Goal: Transaction & Acquisition: Purchase product/service

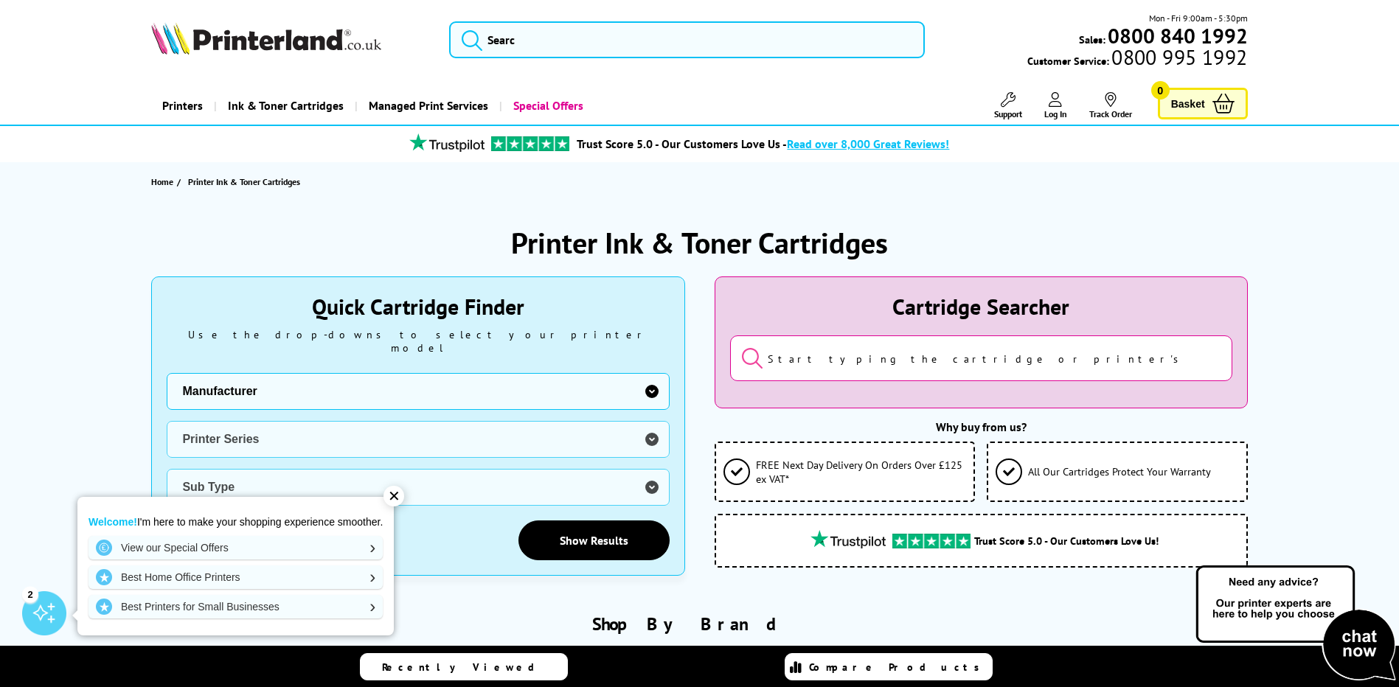
select select "13815"
click at [167, 373] on select "Manufacturer Brother Canon Cubify Dell Dymo Epson HP Kodak Konica Minolta Kyoce…" at bounding box center [418, 391] width 502 height 37
click at [291, 422] on select "Printer Series B Series C Series Colorqube Colour MFP DocuPrint Phaser Versalin…" at bounding box center [418, 439] width 502 height 37
select select "38179"
click at [167, 421] on select "Printer Series B Series C Series Colorqube Colour MFP DocuPrint Phaser Versalin…" at bounding box center [418, 439] width 502 height 37
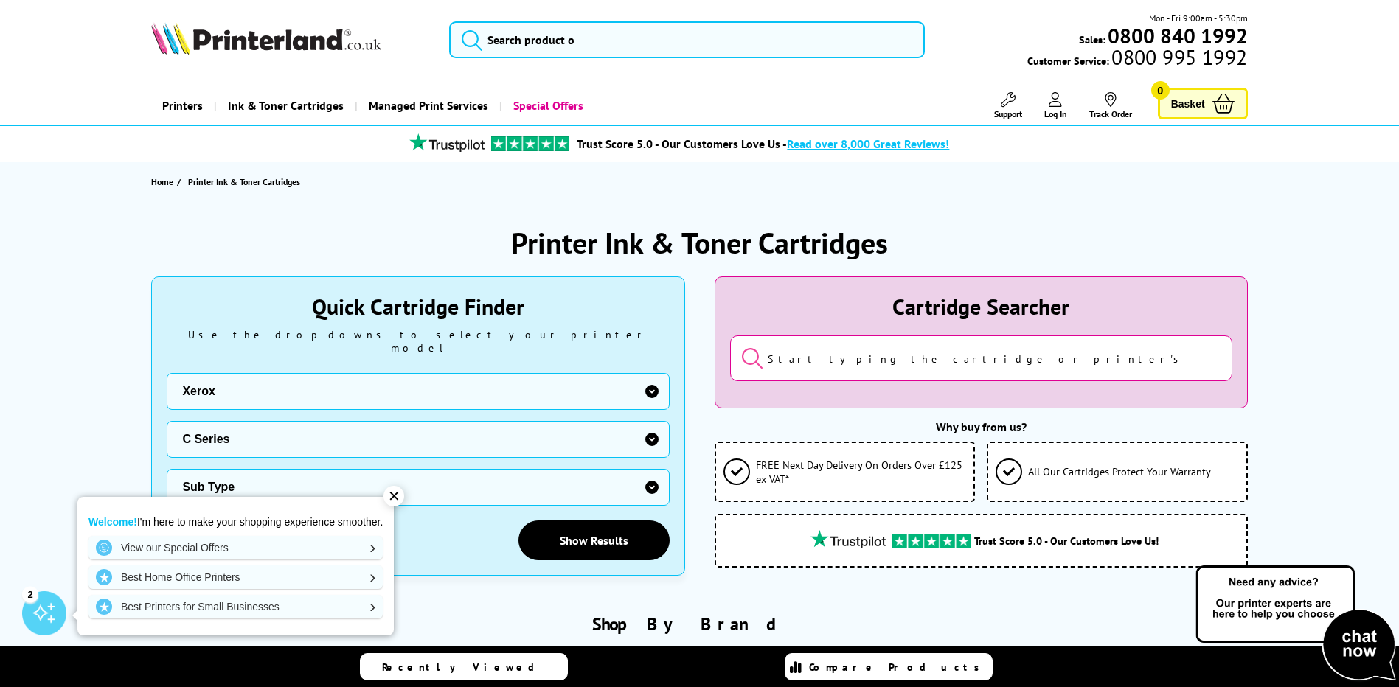
click at [283, 473] on select "Sub Type Xerox C230 Xerox C235 Xerox C310 Xerox C315 Xerox C320 Xerox C325 Xero…" at bounding box center [418, 487] width 502 height 37
select select "38180"
click at [167, 469] on select "Sub Type Xerox C230 Xerox C235 Xerox C310 Xerox C315 Xerox C320 Xerox C325 Xero…" at bounding box center [418, 487] width 502 height 37
click at [569, 531] on link "Show Results" at bounding box center [593, 541] width 151 height 40
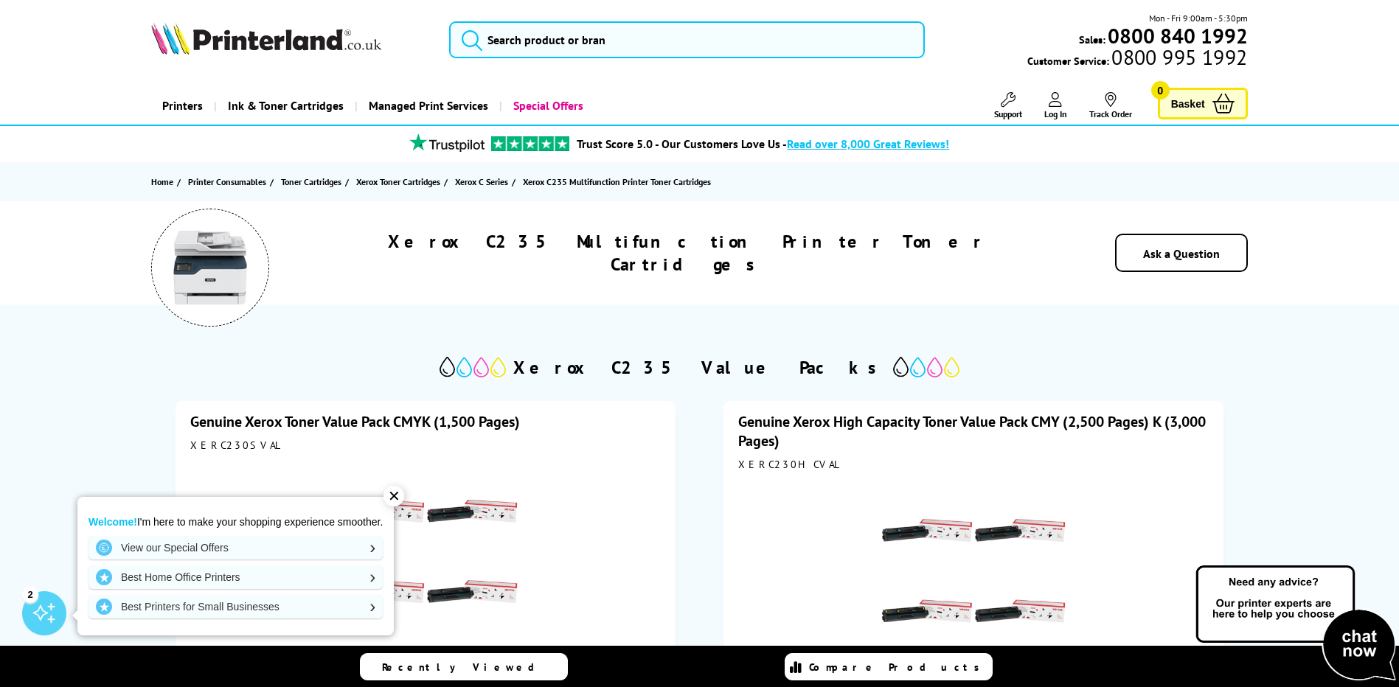
scroll to position [74, 0]
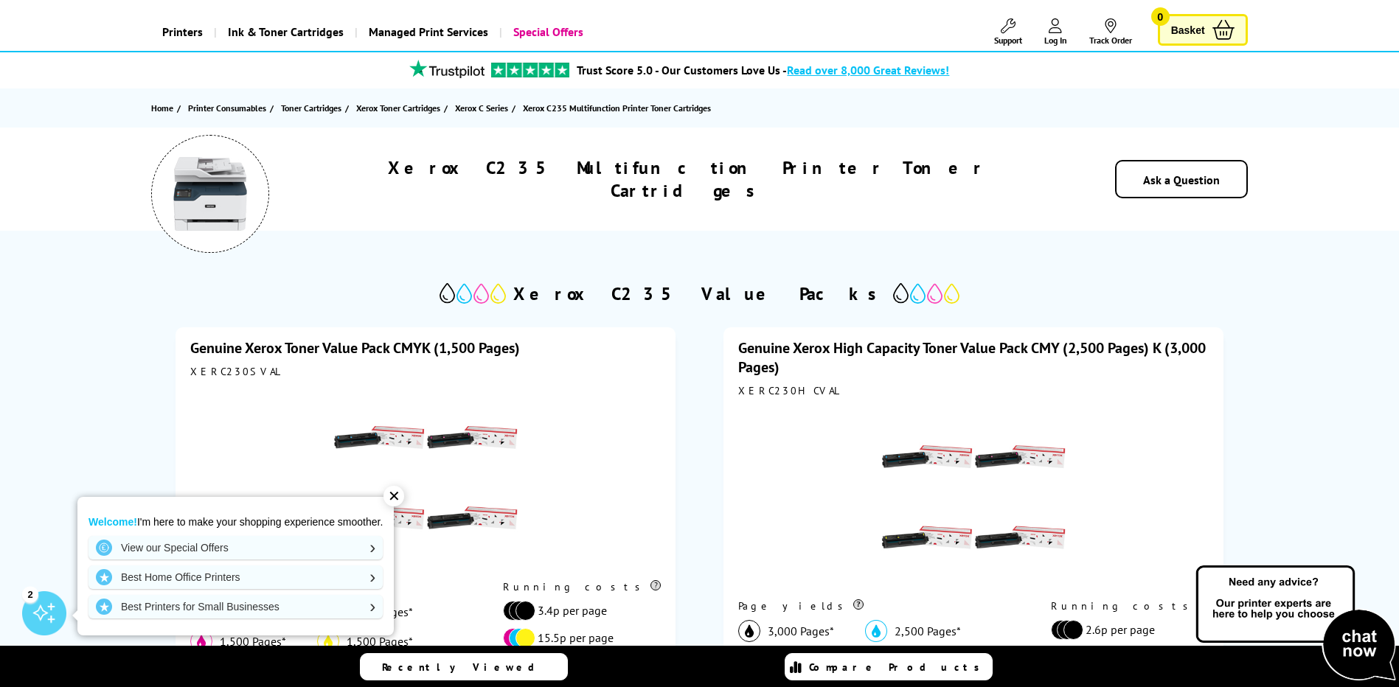
click at [399, 495] on div "✕" at bounding box center [393, 496] width 21 height 21
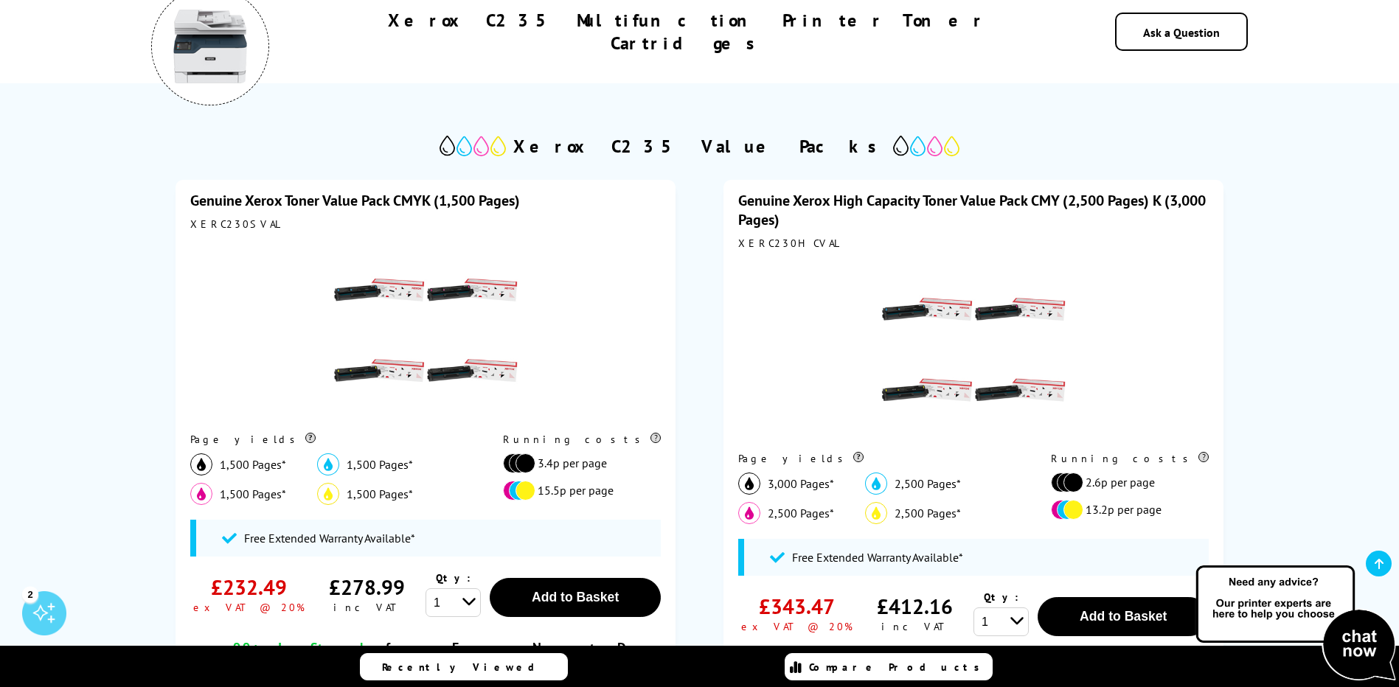
scroll to position [0, 0]
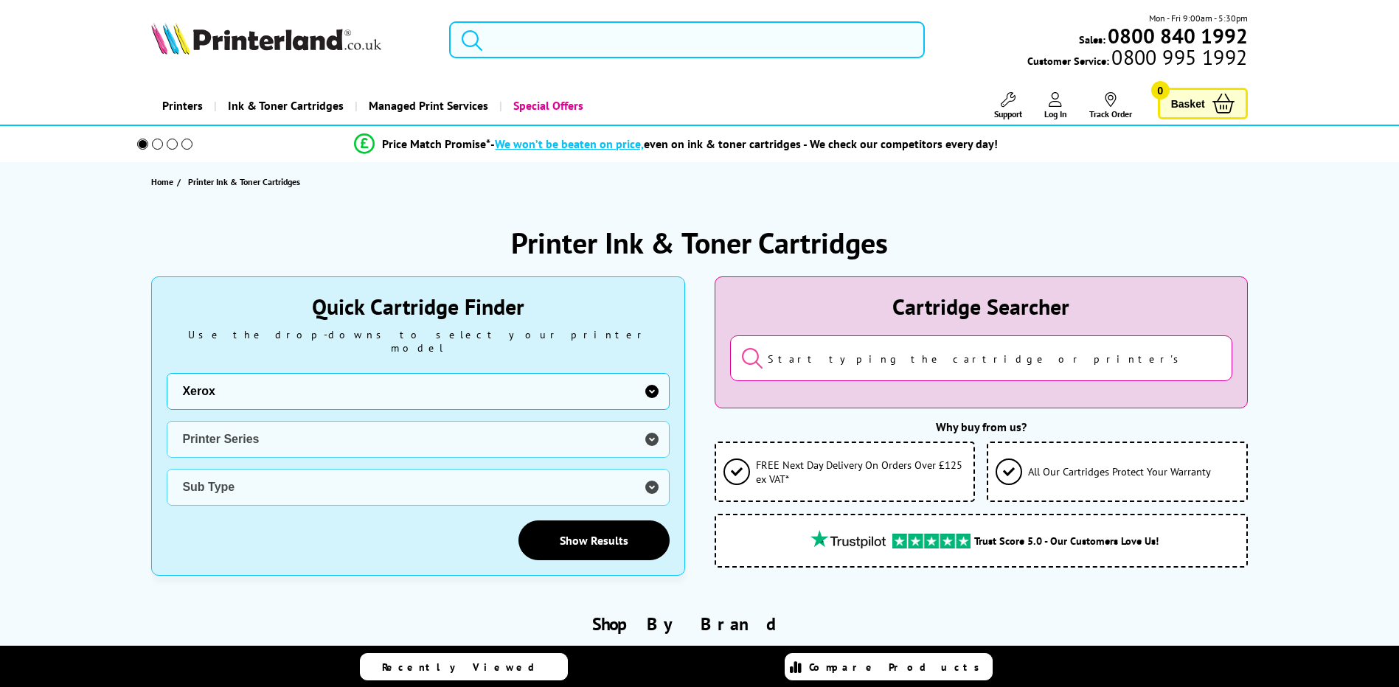
select select "13815"
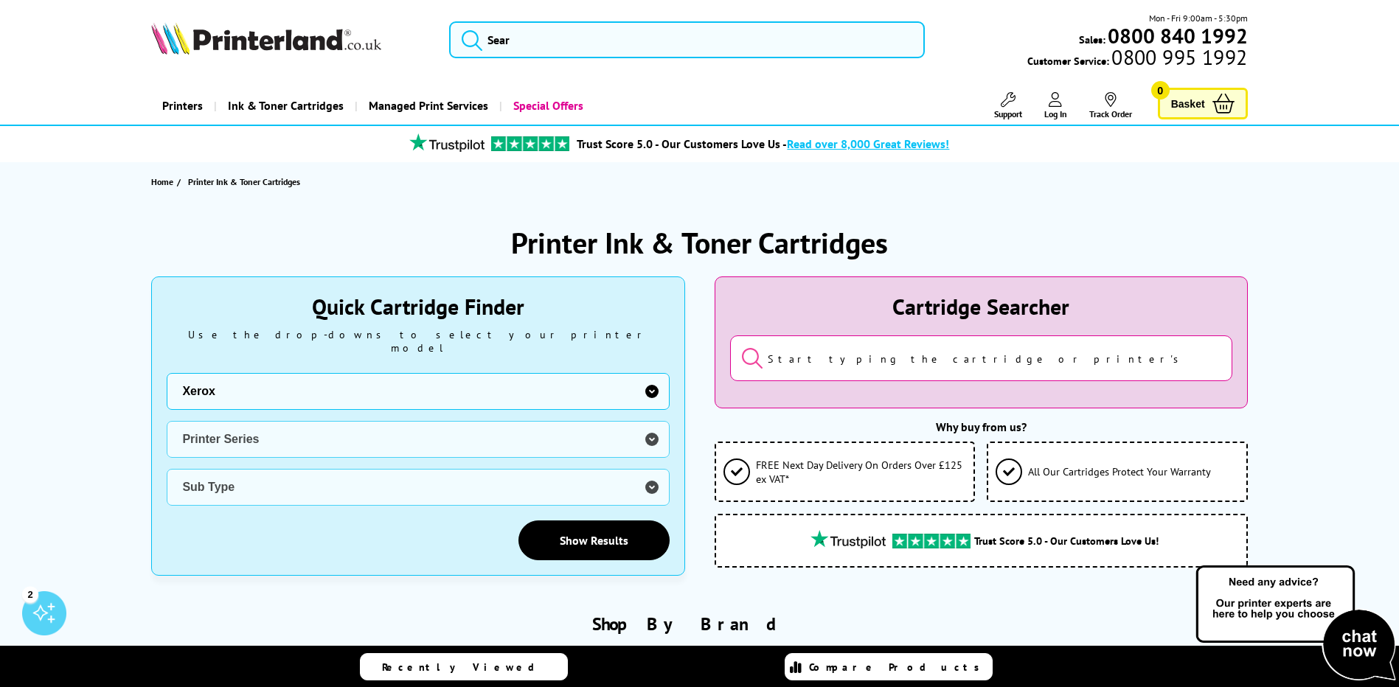
click at [649, 381] on select "Manufacturer Brother Canon Cubify Dell Dymo Epson HP Kodak Konica Minolta Kyoce…" at bounding box center [418, 391] width 502 height 37
click at [167, 373] on select "Manufacturer Brother Canon Cubify Dell Dymo Epson HP Kodak Konica Minolta Kyoce…" at bounding box center [418, 391] width 502 height 37
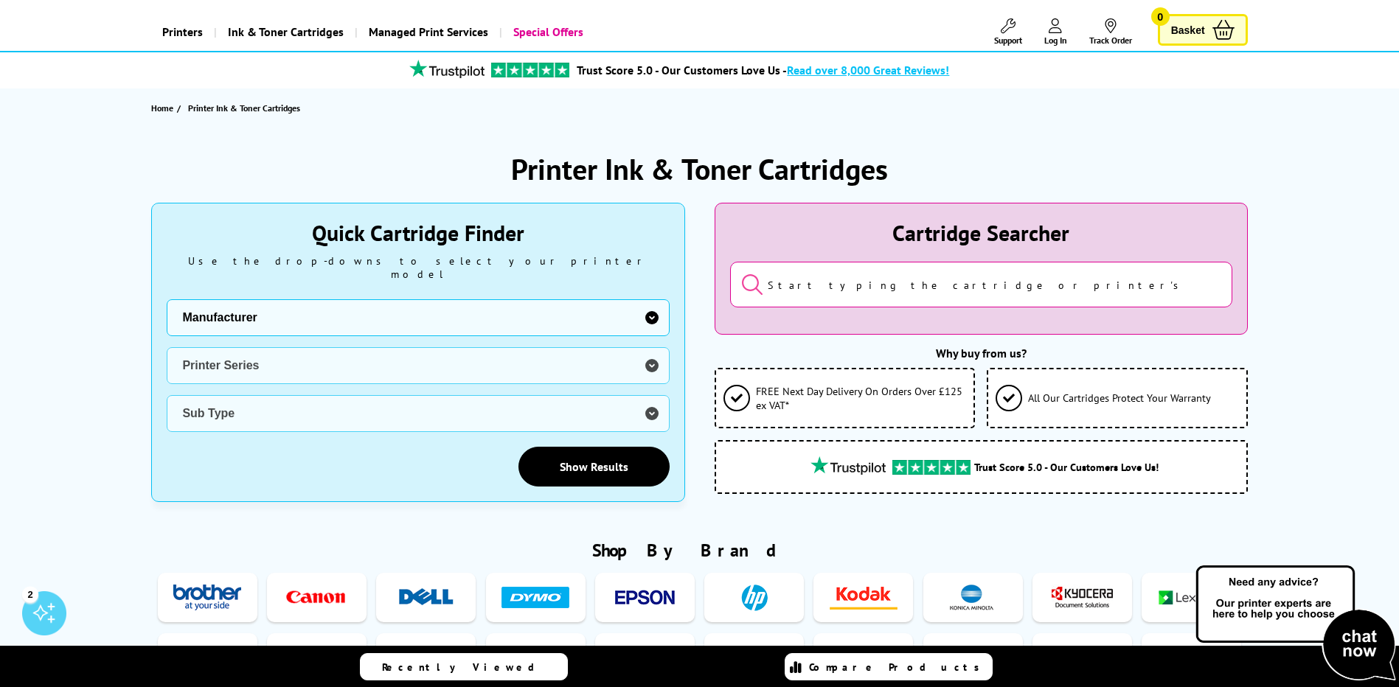
click at [657, 303] on select "Manufacturer Brother Canon Cubify Dell Dymo Epson HP Kodak Konica Minolta Kyoce…" at bounding box center [418, 317] width 502 height 37
select select "13815"
click at [167, 299] on select "Manufacturer Brother Canon Cubify Dell Dymo Epson HP Kodak Konica Minolta Kyoce…" at bounding box center [418, 317] width 502 height 37
click at [651, 350] on select "Printer Series B Series C Series Colorqube Colour MFP DocuPrint Phaser Versalin…" at bounding box center [418, 365] width 502 height 37
select select "38179"
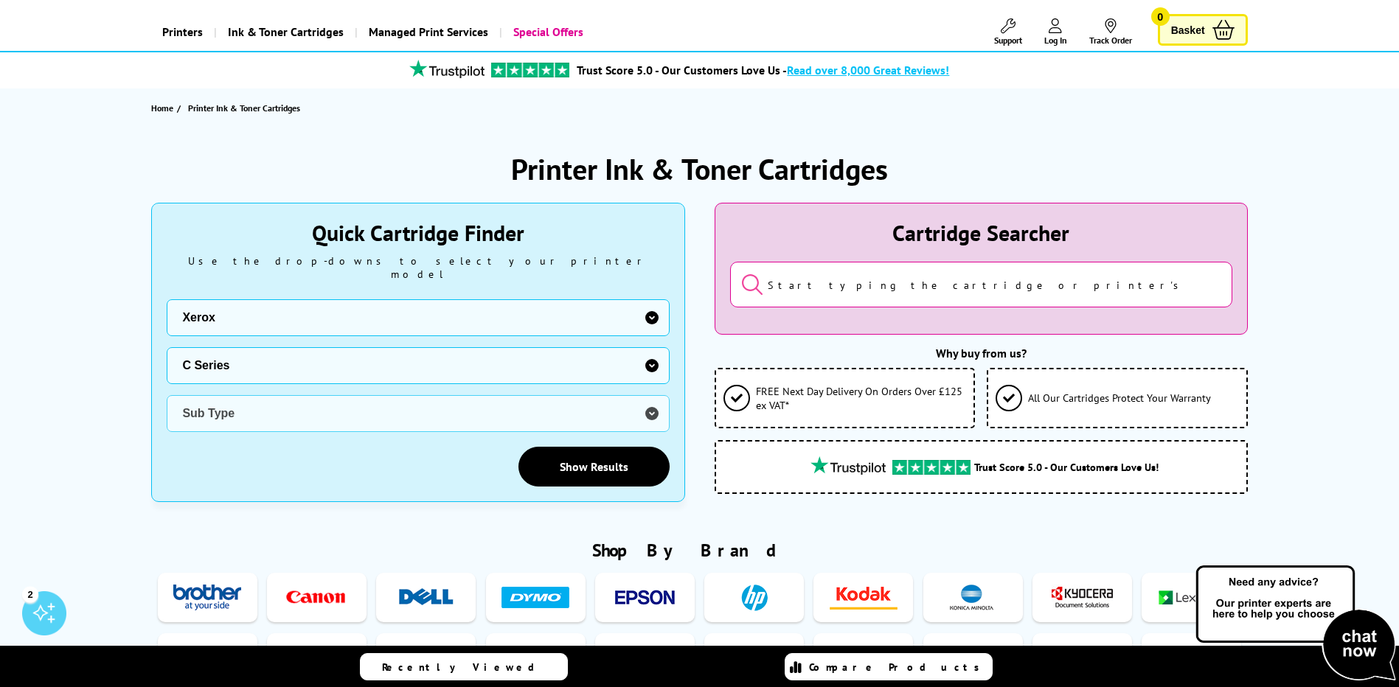
click at [167, 347] on select "Printer Series B Series C Series Colorqube Colour MFP DocuPrint Phaser Versalin…" at bounding box center [418, 365] width 502 height 37
click at [655, 400] on select "Sub Type Xerox C230 Xerox C235 Xerox C310 Xerox C315 Xerox C320 Xerox C325 Xero…" at bounding box center [418, 413] width 502 height 37
select select "39388"
click at [167, 395] on select "Sub Type Xerox C230 Xerox C235 Xerox C310 Xerox C315 Xerox C320 Xerox C325 Xero…" at bounding box center [418, 413] width 502 height 37
click at [584, 447] on link "Show Results" at bounding box center [593, 467] width 151 height 40
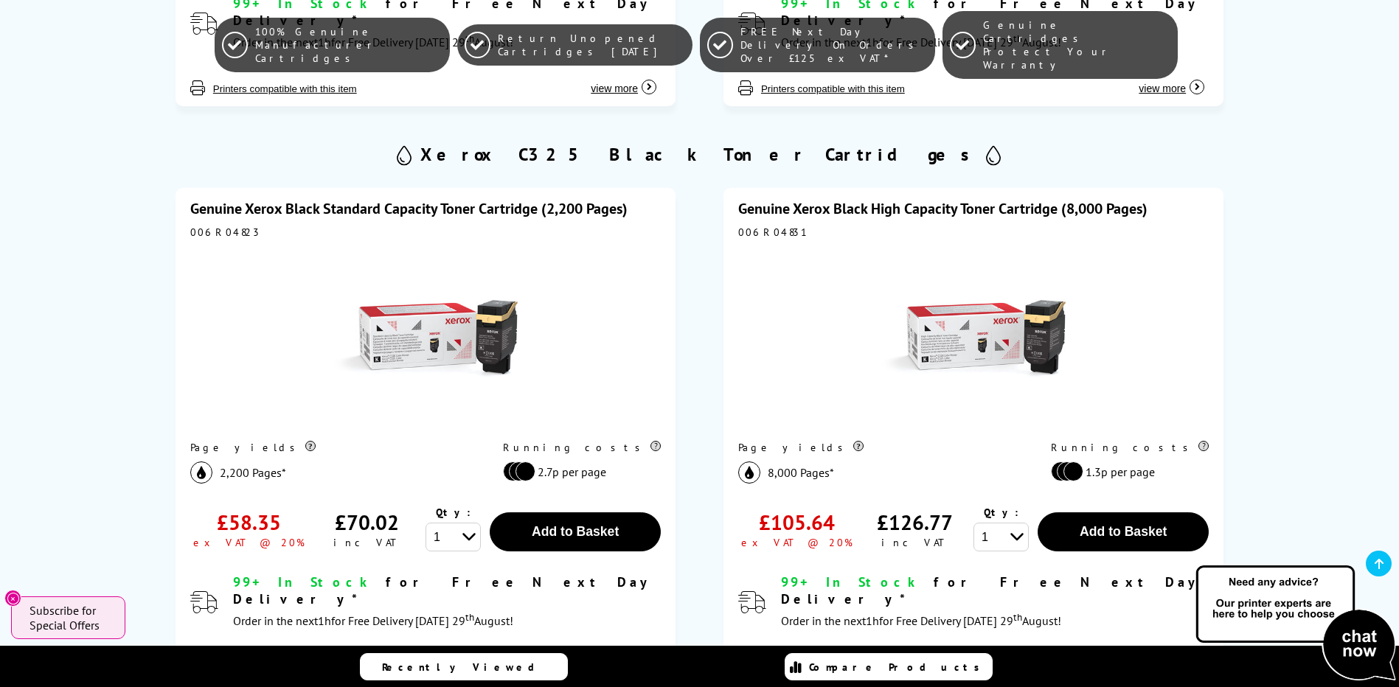
scroll to position [959, 0]
